Goal: Transaction & Acquisition: Purchase product/service

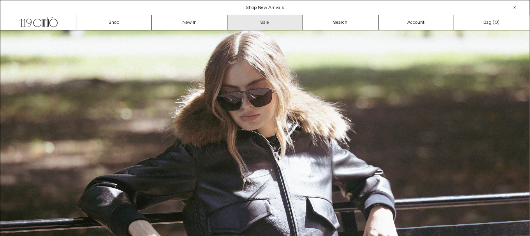
click at [276, 21] on link "Sale" at bounding box center [265, 22] width 76 height 15
click at [276, 19] on link "Sale" at bounding box center [265, 22] width 76 height 15
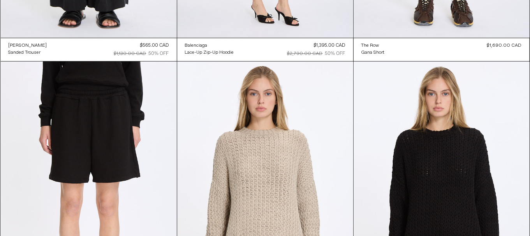
scroll to position [350, 0]
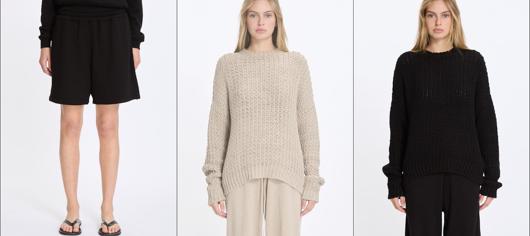
click at [278, 131] on at bounding box center [265, 115] width 176 height 264
click at [243, 177] on at bounding box center [265, 115] width 176 height 264
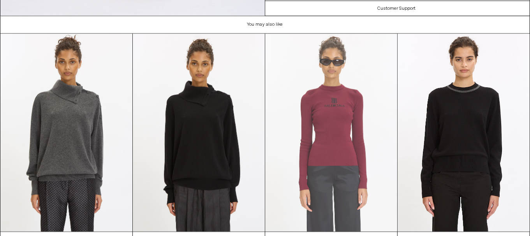
scroll to position [1420, 0]
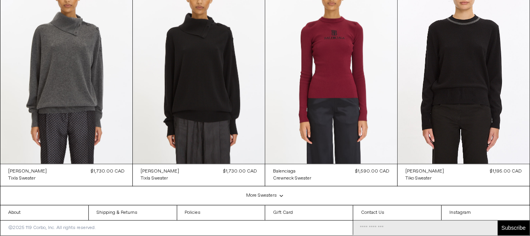
click at [266, 194] on div "More Sweaters .cls-1{fill:#231f20}" at bounding box center [264, 195] width 529 height 19
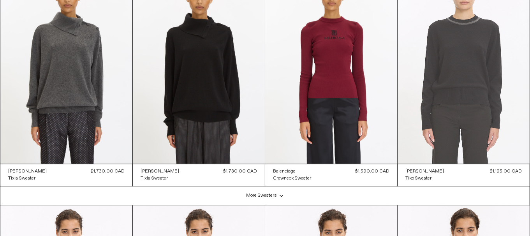
click at [481, 100] on at bounding box center [464, 65] width 132 height 198
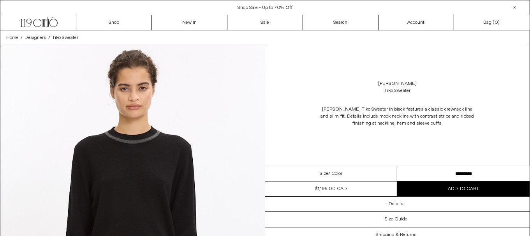
click at [422, 172] on select "********* ********* *********" at bounding box center [463, 173] width 132 height 15
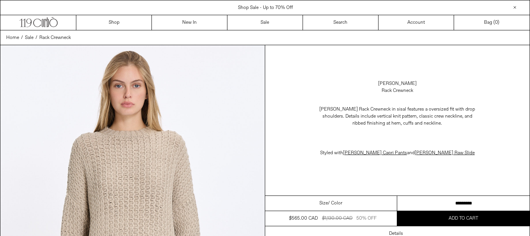
scroll to position [1420, 0]
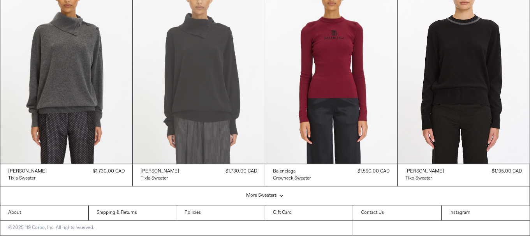
click at [209, 79] on at bounding box center [199, 65] width 132 height 198
click at [184, 48] on at bounding box center [199, 65] width 132 height 198
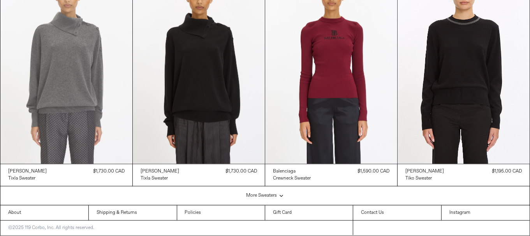
click at [37, 64] on at bounding box center [66, 65] width 132 height 198
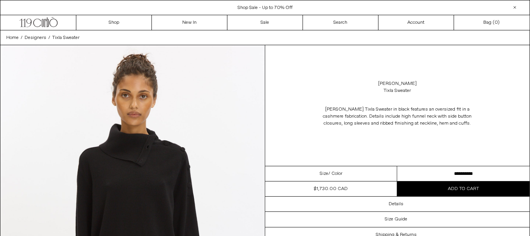
click at [438, 174] on select "**********" at bounding box center [463, 173] width 132 height 15
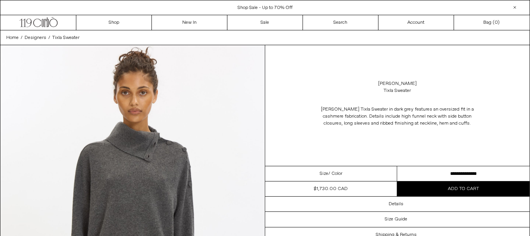
click at [427, 172] on select "**********" at bounding box center [463, 173] width 132 height 15
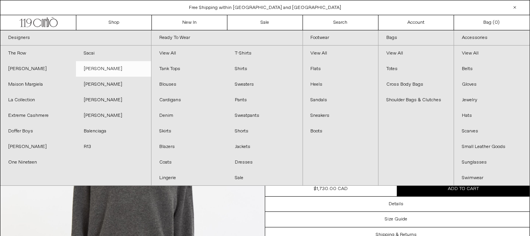
click at [111, 67] on link "[PERSON_NAME]" at bounding box center [114, 69] width 76 height 16
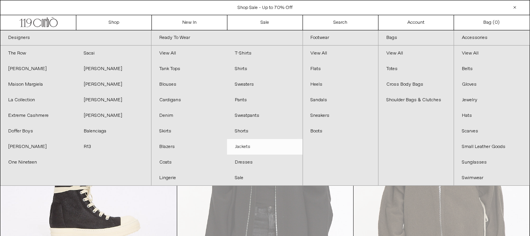
click at [258, 146] on link "Jackets" at bounding box center [265, 147] width 76 height 16
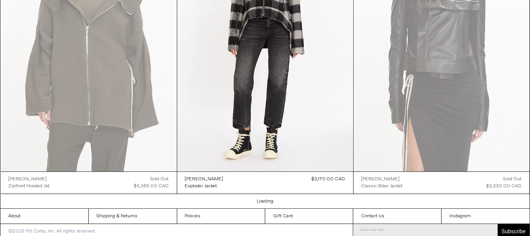
scroll to position [2147, 0]
